Goal: Obtain resource: Obtain resource

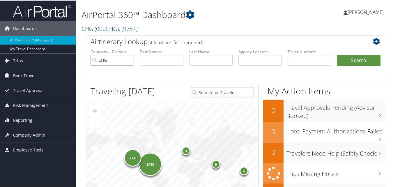
click at [129, 60] on input "CHG" at bounding box center [112, 59] width 43 height 11
click at [30, 114] on span "Reporting" at bounding box center [22, 119] width 19 height 15
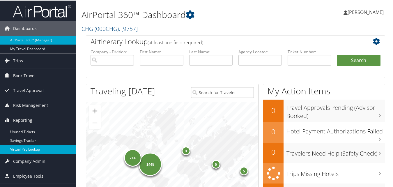
click at [25, 150] on link "Virtual Pay Lookup" at bounding box center [38, 148] width 76 height 9
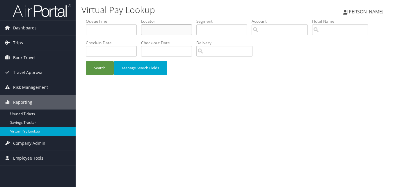
click at [174, 34] on input "text" at bounding box center [166, 29] width 51 height 11
paste input "OBFKUF"
type input "OBFKUF"
click at [98, 64] on button "Search" at bounding box center [100, 68] width 28 height 14
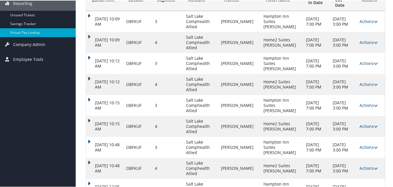
scroll to position [116, 0]
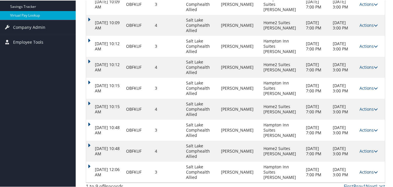
click at [364, 169] on link "Actions" at bounding box center [368, 172] width 18 height 6
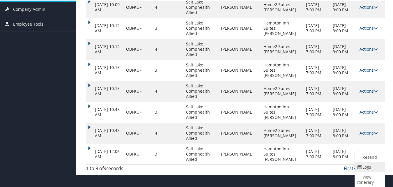
click at [364, 166] on link "Logs" at bounding box center [369, 167] width 29 height 10
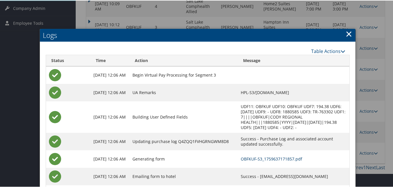
scroll to position [162, 0]
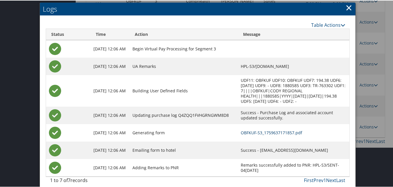
click at [241, 129] on link "OBFKUF-S3_1759637171857.pdf" at bounding box center [271, 132] width 61 height 6
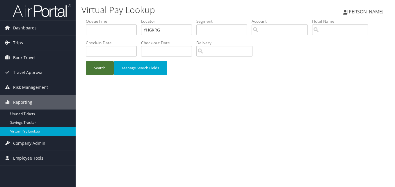
type input "YHGKRG"
click at [89, 70] on button "Search" at bounding box center [100, 68] width 28 height 14
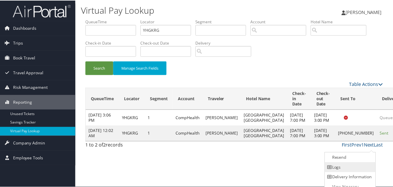
scroll to position [6, 0]
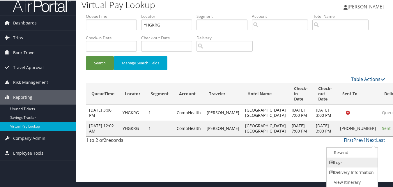
click at [363, 162] on link "Logs" at bounding box center [352, 162] width 50 height 10
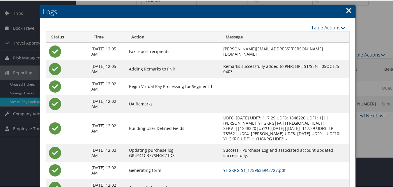
scroll to position [55, 0]
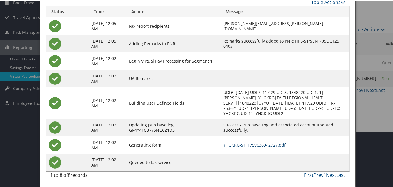
click at [253, 144] on link "YHGKRG-S1_1759636942727.pdf" at bounding box center [254, 144] width 62 height 6
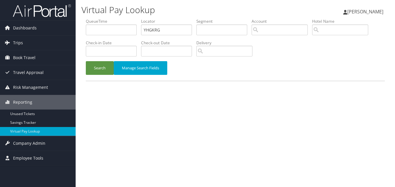
click at [159, 36] on li "Locator YHGKRG" at bounding box center [168, 28] width 55 height 21
click at [155, 29] on input "YHGKRG" at bounding box center [166, 29] width 51 height 11
paste input "SIHDWC"
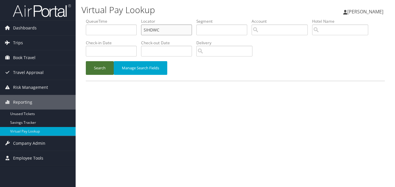
type input "SIHDWC"
click at [114, 67] on button "Search" at bounding box center [100, 68] width 28 height 14
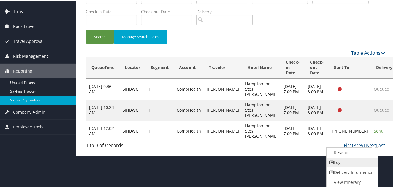
click at [355, 163] on link "Logs" at bounding box center [352, 162] width 50 height 10
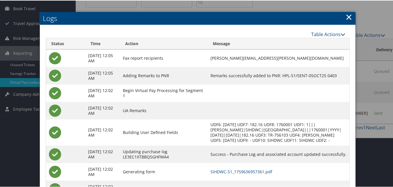
scroll to position [81, 0]
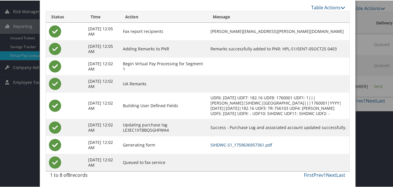
click at [244, 146] on link "SIHDWC-S1_1759636957361.pdf" at bounding box center [241, 144] width 62 height 6
